Goal: Find specific page/section: Find specific page/section

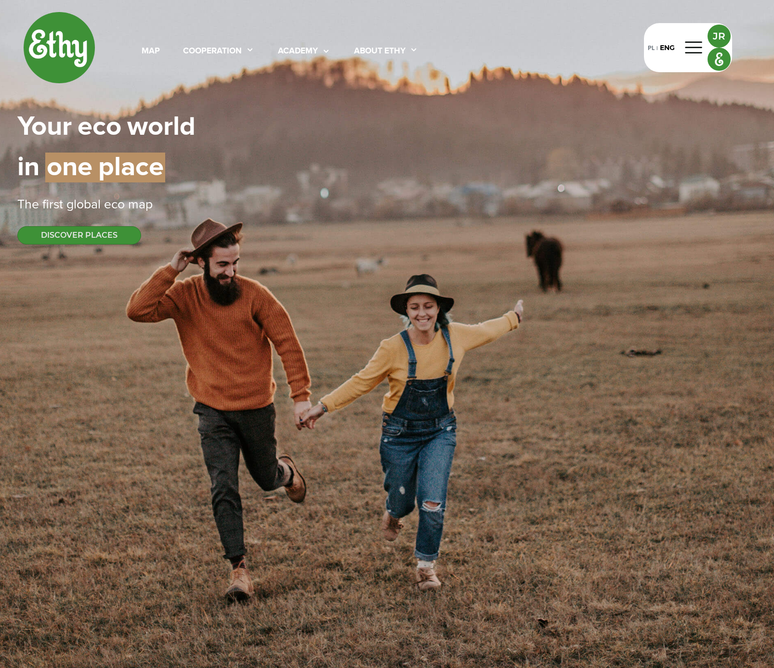
select select
click at [217, 94] on div "map cooperation academy About ethy PL | ENG JR Your | eco | world in | one | pl…" at bounding box center [387, 128] width 740 height 256
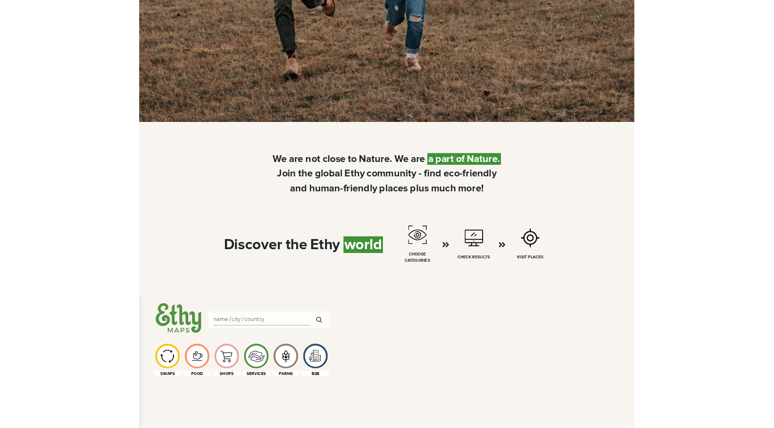
scroll to position [712, 0]
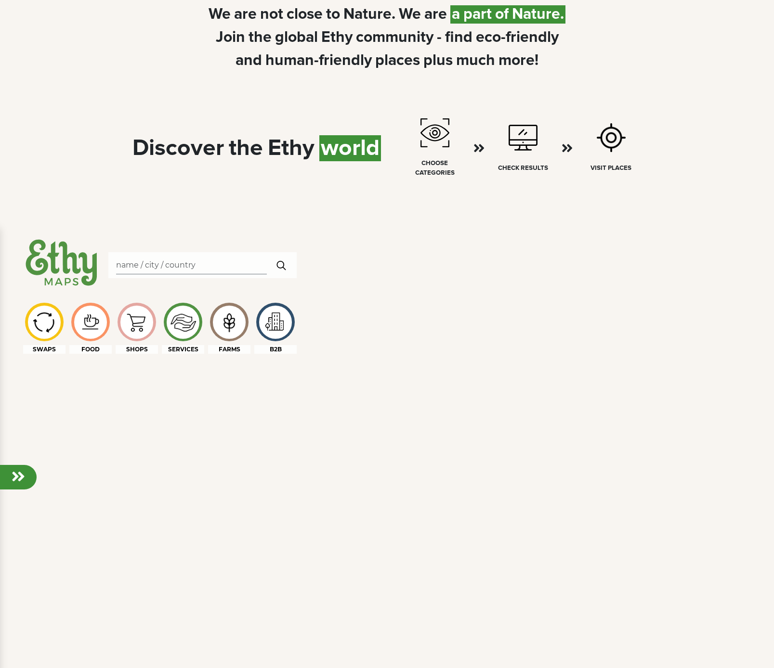
click at [100, 77] on div "We | are | not | close | to | Nature. | We | are | a | part | of | Nature. Join…" at bounding box center [387, 38] width 740 height 116
click at [310, 159] on div "Discover | the | Ethy | world" at bounding box center [256, 148] width 249 height 35
click at [408, 76] on div "We | are | not | close | to | Nature. | We | are | a | part | of | Nature. Join…" at bounding box center [387, 38] width 740 height 116
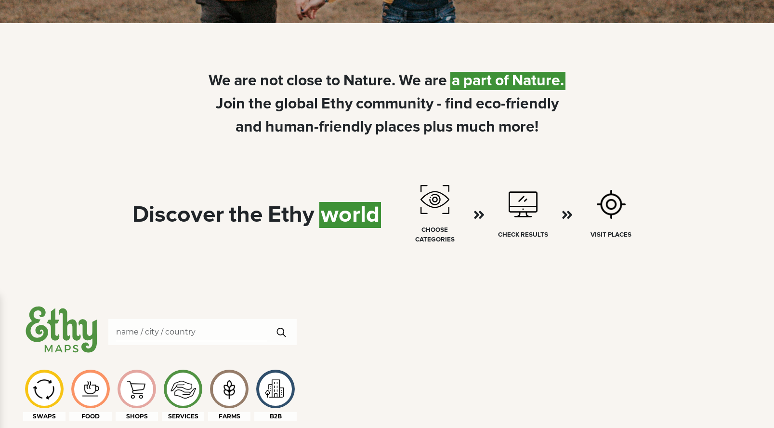
scroll to position [0, 0]
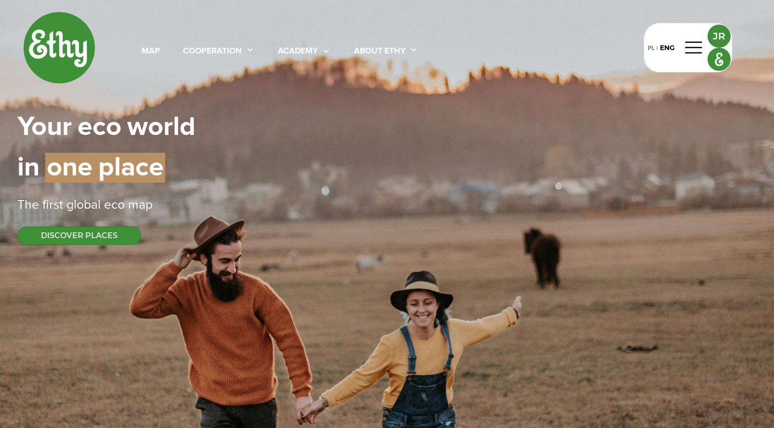
click at [273, 197] on div "The first global eco map" at bounding box center [387, 205] width 740 height 19
select select
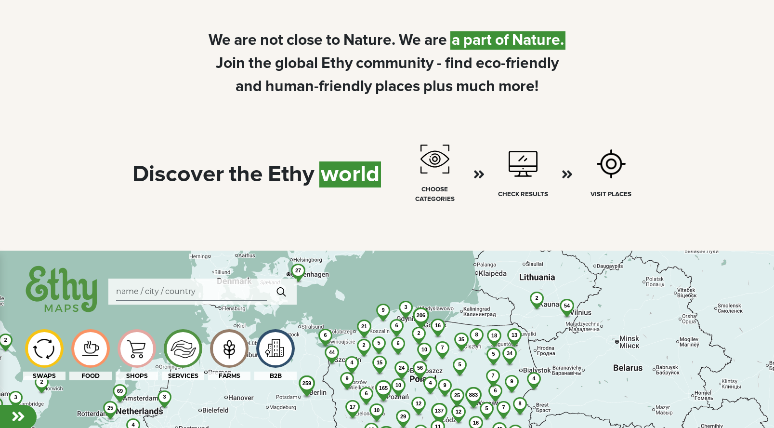
scroll to position [496, 0]
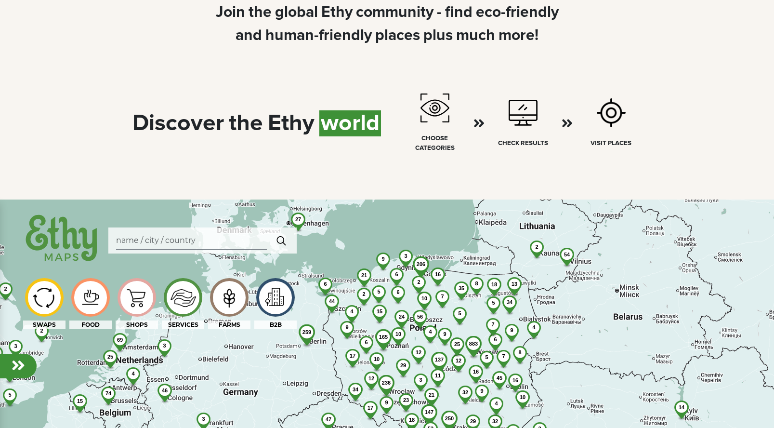
click at [224, 293] on div at bounding box center [229, 297] width 33 height 33
